Goal: Transaction & Acquisition: Purchase product/service

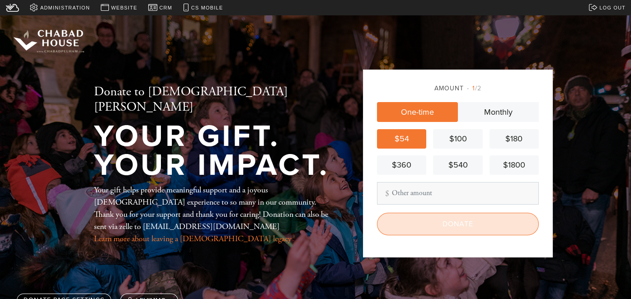
click at [436, 220] on input "Donate" at bounding box center [458, 224] width 162 height 23
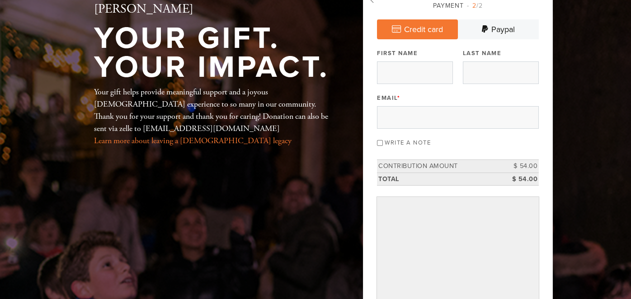
scroll to position [55, 0]
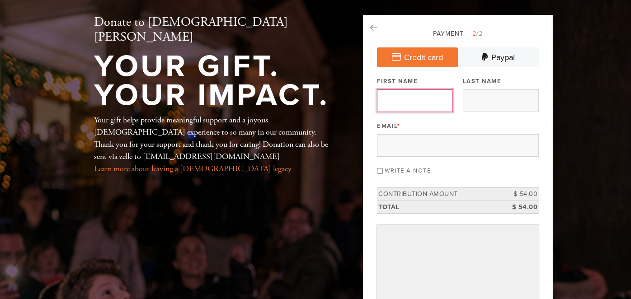
click at [441, 99] on input "First Name" at bounding box center [415, 101] width 76 height 23
